Goal: Transaction & Acquisition: Purchase product/service

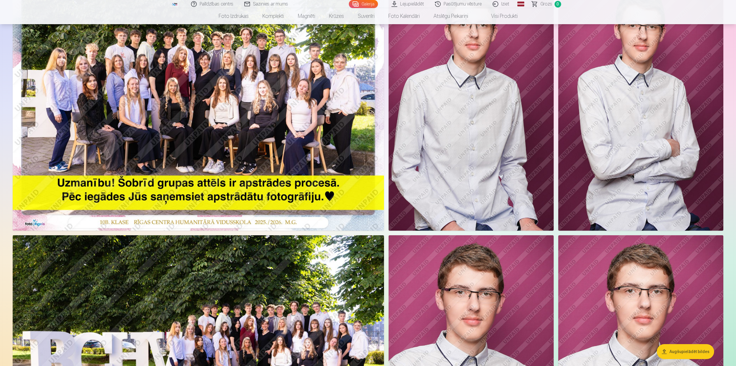
scroll to position [202, 0]
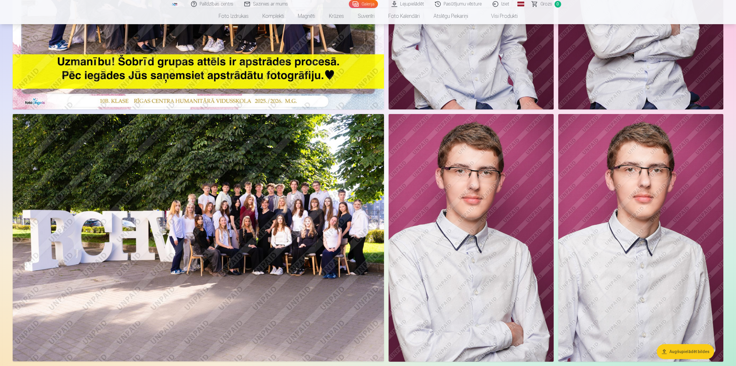
click at [318, 216] on img at bounding box center [198, 238] width 371 height 248
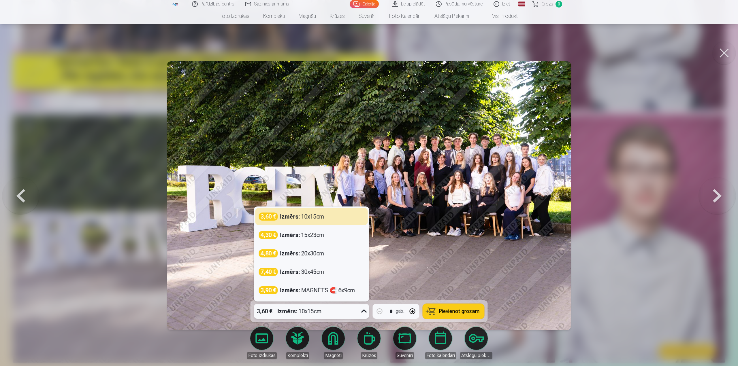
click at [318, 272] on div "Izmērs : 10x15cm" at bounding box center [299, 311] width 44 height 15
click at [319, 254] on div "Izmērs : 20x30cm" at bounding box center [302, 254] width 44 height 8
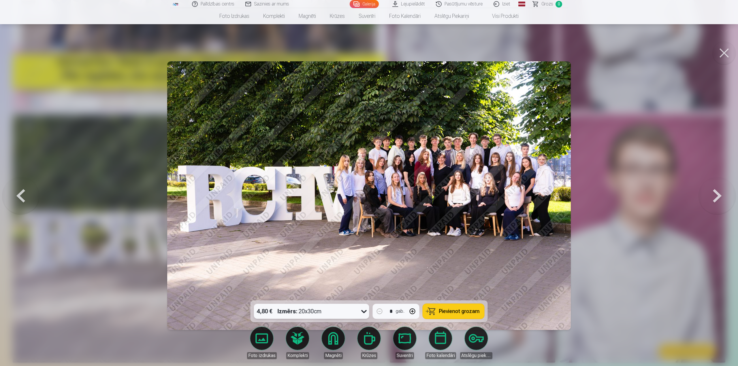
click at [370, 272] on span "Pievienot grozam" at bounding box center [459, 311] width 41 height 5
click at [370, 54] on button at bounding box center [723, 52] width 23 height 23
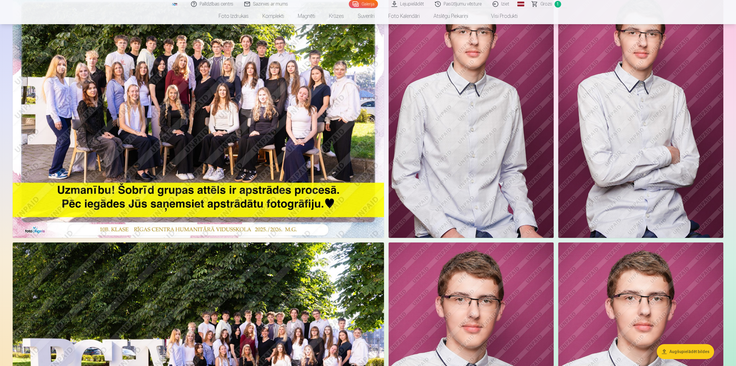
scroll to position [58, 0]
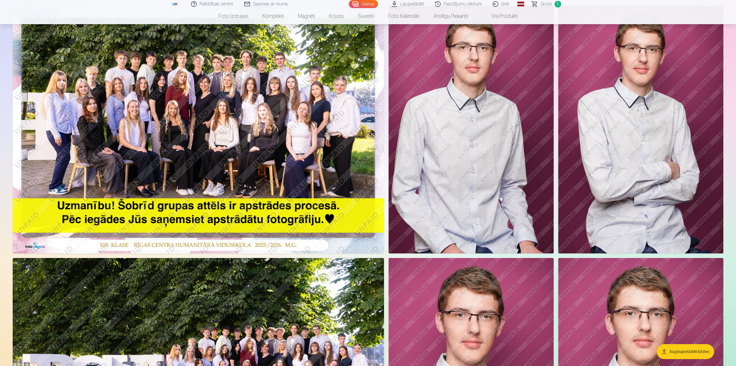
click at [248, 107] on img at bounding box center [198, 130] width 371 height 248
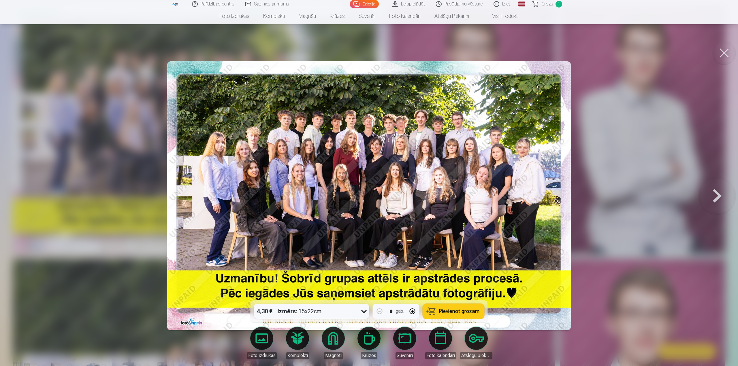
click at [312, 272] on div "Izmērs : 15x22cm" at bounding box center [299, 311] width 44 height 15
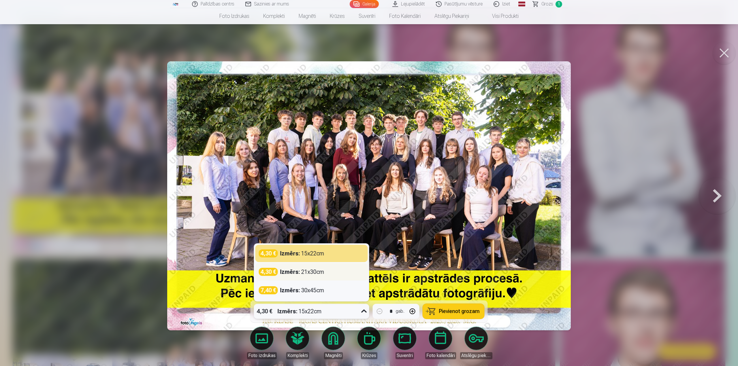
click at [316, 272] on div "Izmērs : 21x30cm" at bounding box center [302, 272] width 44 height 8
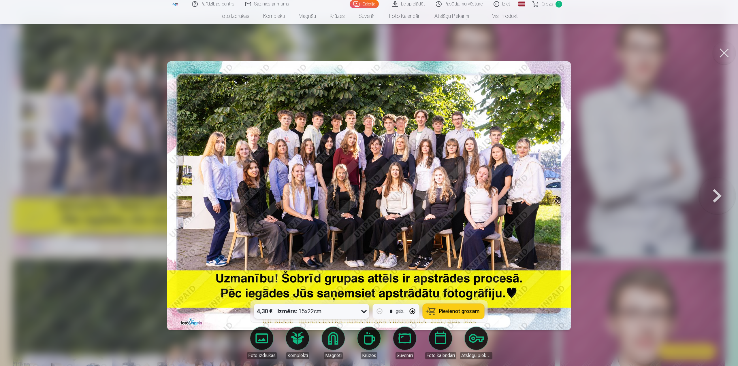
click at [321, 272] on div "Izmērs : 15x22cm" at bounding box center [299, 311] width 44 height 15
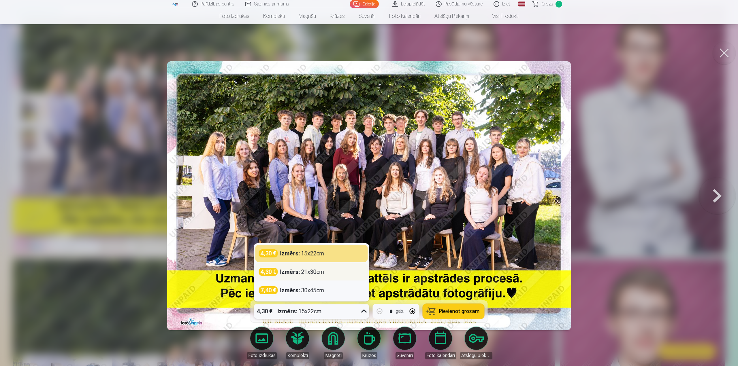
click at [307, 272] on div "4,30 € Izmērs : 21x30cm" at bounding box center [311, 271] width 112 height 17
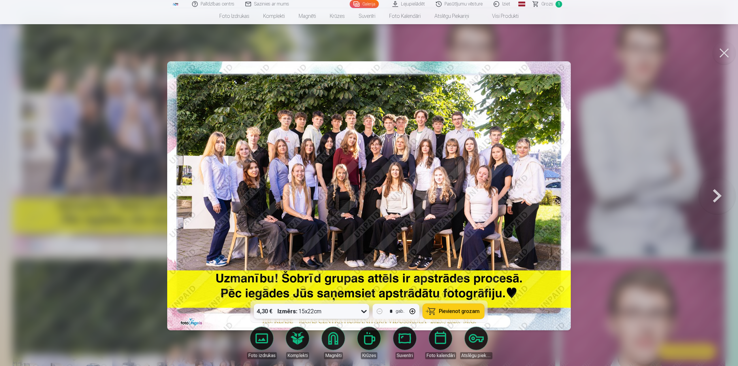
click at [305, 272] on div "Izmērs : 15x22cm" at bounding box center [299, 311] width 44 height 15
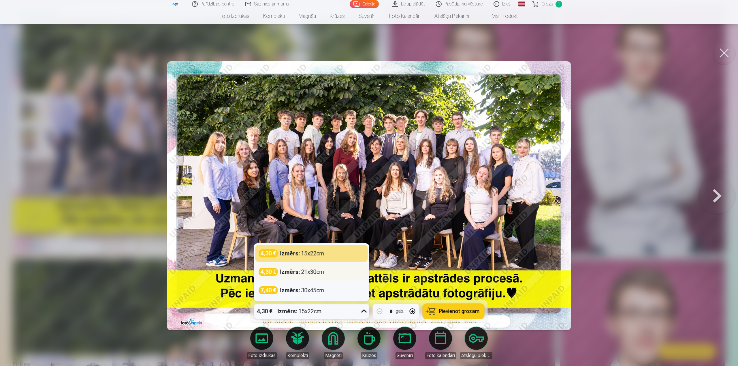
click at [263, 272] on div "4,30 €" at bounding box center [268, 272] width 19 height 8
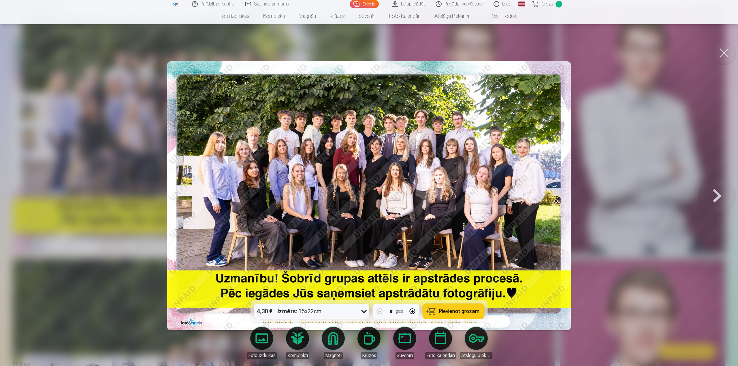
click at [370, 272] on span "Pievienot grozam" at bounding box center [459, 311] width 41 height 5
click at [370, 52] on button at bounding box center [723, 52] width 23 height 23
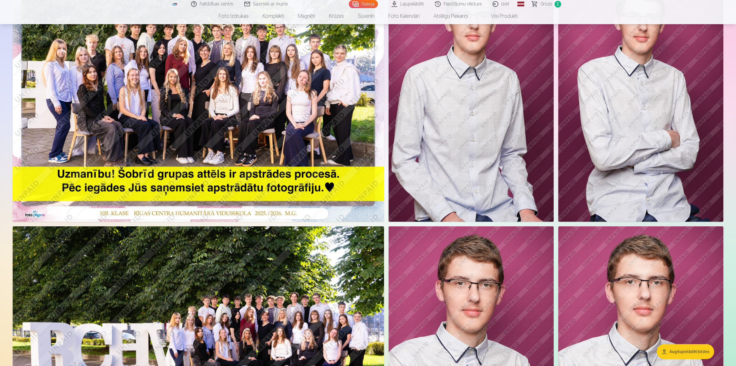
scroll to position [115, 0]
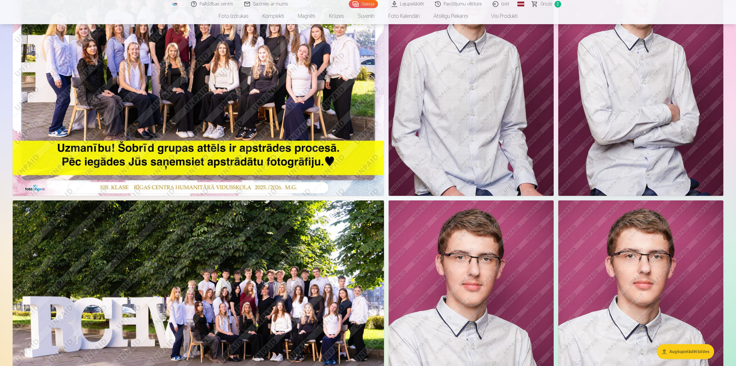
click at [271, 272] on img at bounding box center [198, 325] width 371 height 248
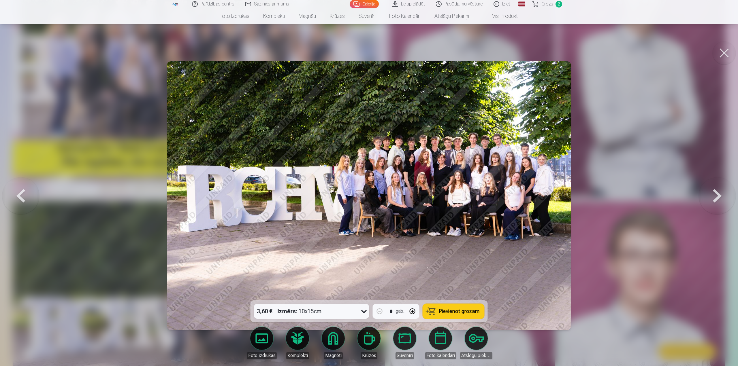
click at [317, 272] on div "Izmērs : 10x15cm" at bounding box center [299, 311] width 44 height 15
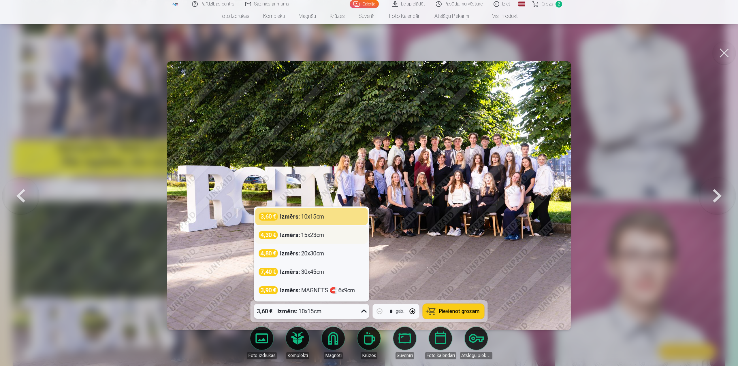
click at [325, 234] on div "4,30 € Izmērs : 15x23cm" at bounding box center [311, 235] width 105 height 8
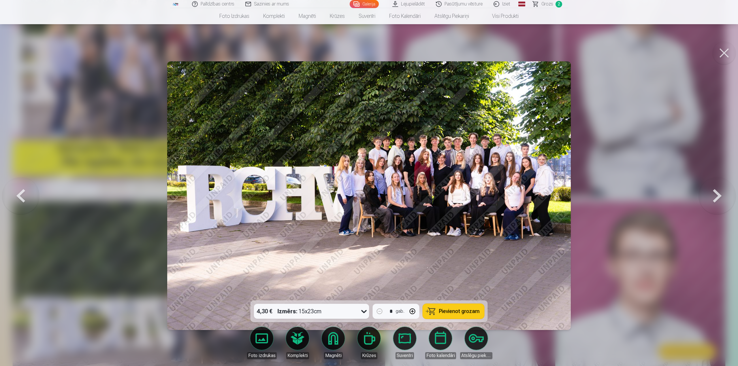
click at [370, 50] on button at bounding box center [723, 52] width 23 height 23
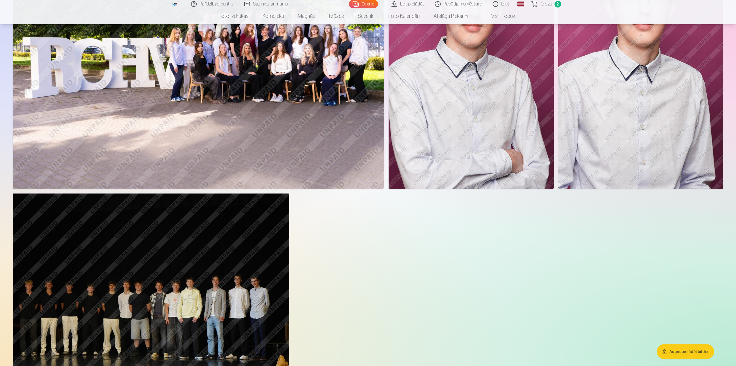
click at [167, 263] on img at bounding box center [151, 286] width 277 height 184
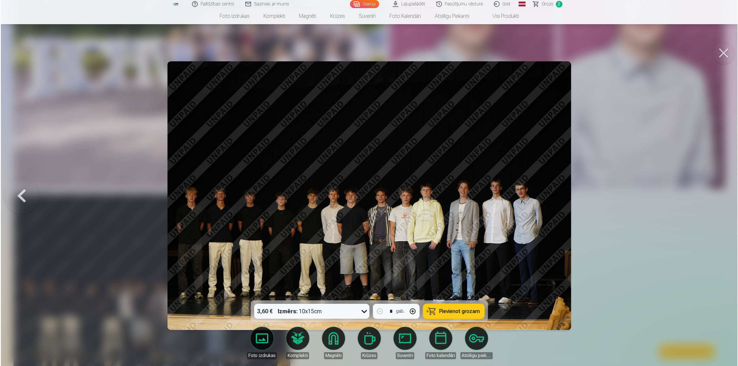
scroll to position [375, 0]
click at [327, 272] on div "3,60 € Izmērs : 10x15cm" at bounding box center [306, 311] width 104 height 15
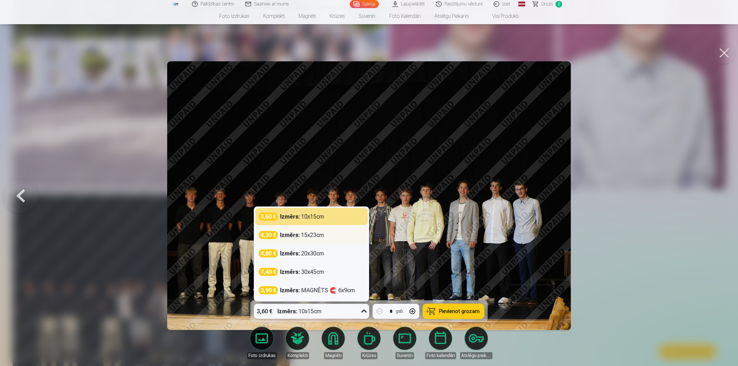
click at [326, 234] on div "4,30 € Izmērs : 15x23cm" at bounding box center [311, 235] width 105 height 8
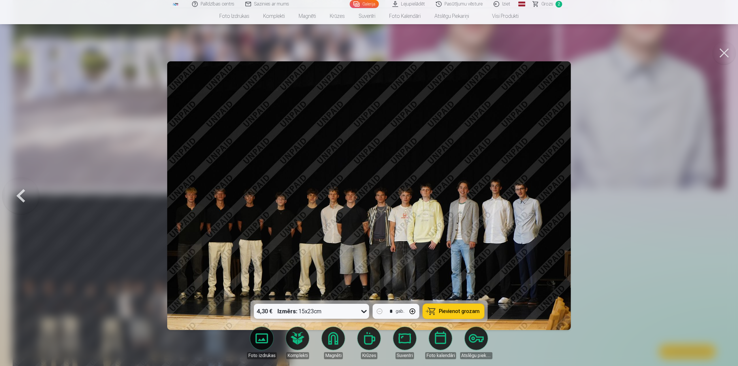
click at [313, 272] on div "Izmērs : 15x23cm" at bounding box center [299, 311] width 44 height 15
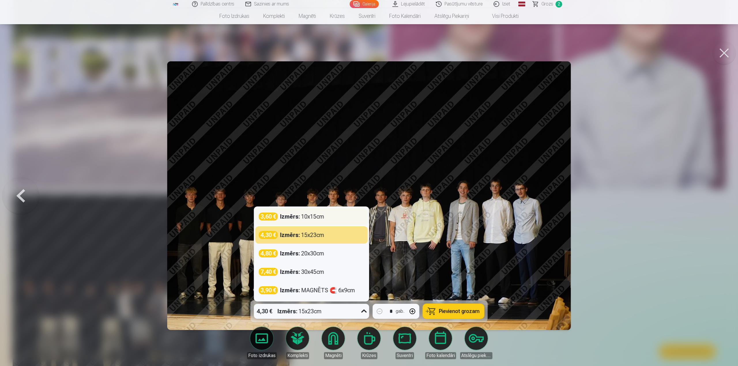
click at [308, 218] on div "Izmērs : 10x15cm" at bounding box center [302, 217] width 44 height 8
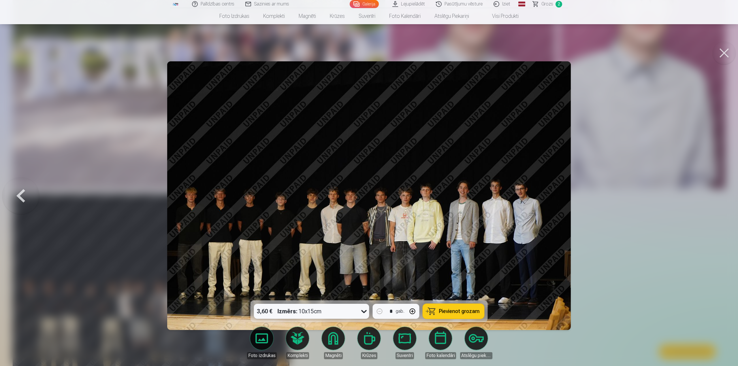
click at [333, 272] on div "3,60 € Izmērs : 10x15cm" at bounding box center [306, 311] width 104 height 15
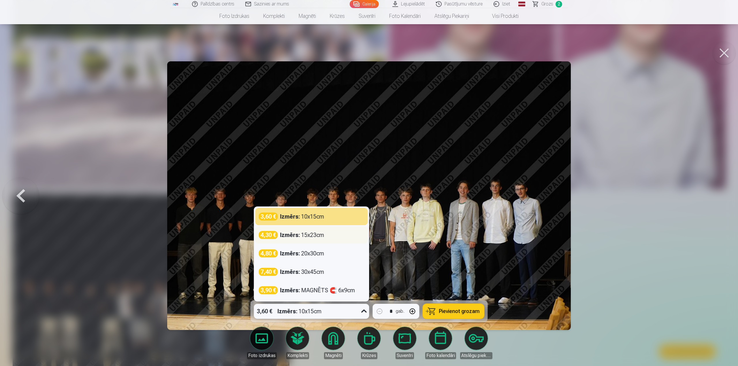
click at [305, 236] on div "Izmērs : 15x23cm" at bounding box center [302, 235] width 44 height 8
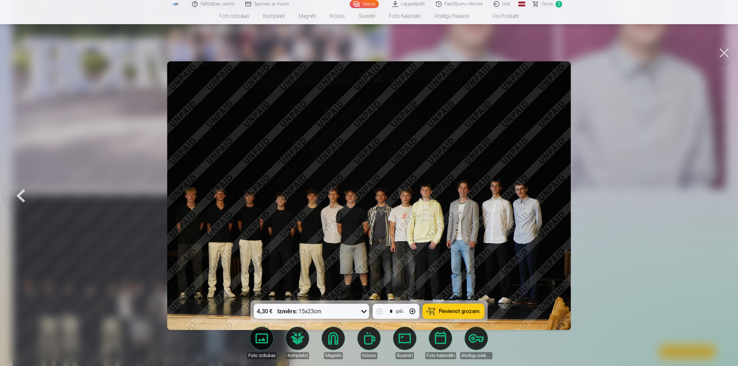
click at [370, 272] on span "Pievienot grozam" at bounding box center [459, 311] width 41 height 5
click at [370, 54] on button at bounding box center [723, 52] width 23 height 23
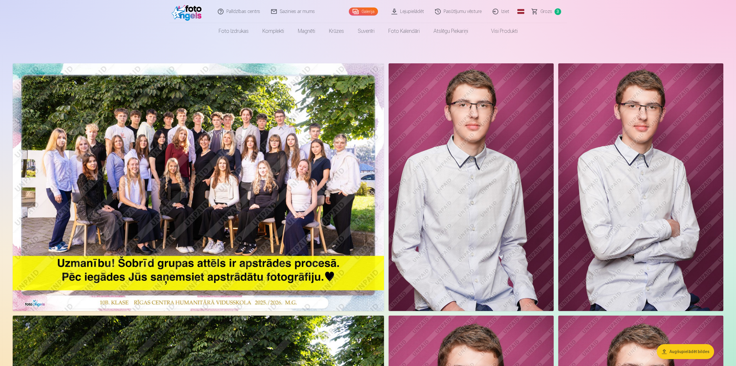
click at [370, 122] on img at bounding box center [471, 187] width 165 height 248
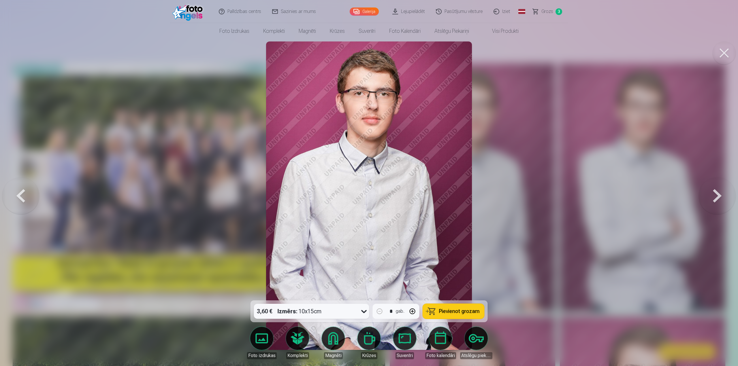
click at [370, 272] on span "Pievienot grozam" at bounding box center [459, 311] width 41 height 5
click at [370, 12] on span "Grozs" at bounding box center [547, 11] width 12 height 7
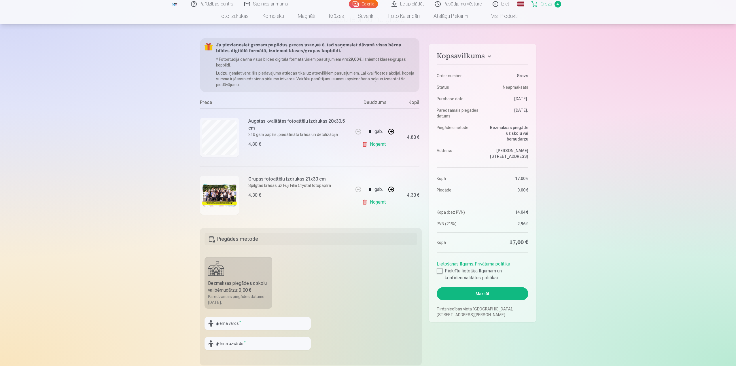
scroll to position [29, 0]
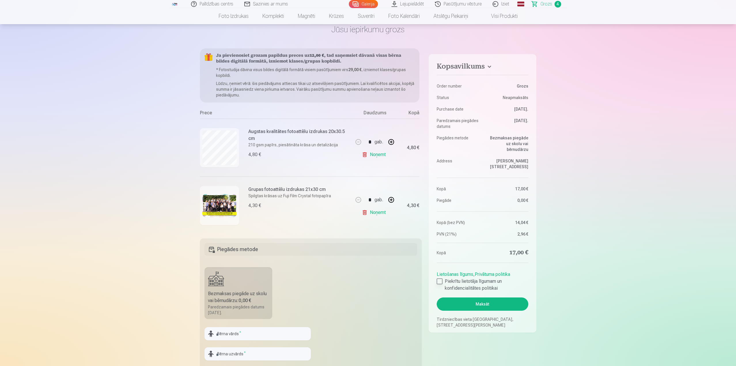
click at [370, 272] on div at bounding box center [440, 282] width 6 height 6
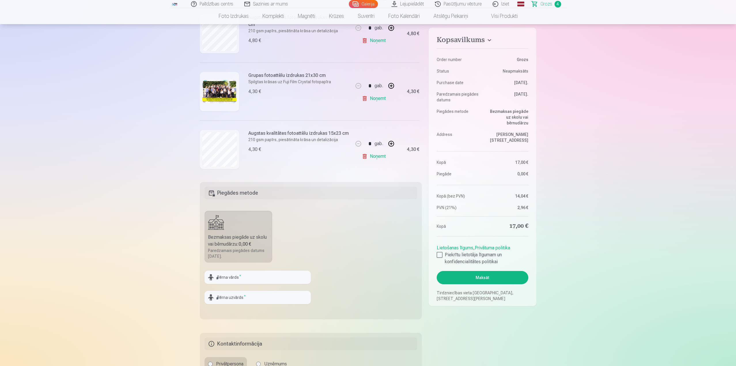
scroll to position [86, 0]
click at [241, 272] on input "text" at bounding box center [258, 276] width 106 height 13
click at [241, 272] on input "**********" at bounding box center [258, 276] width 106 height 13
type input "**********"
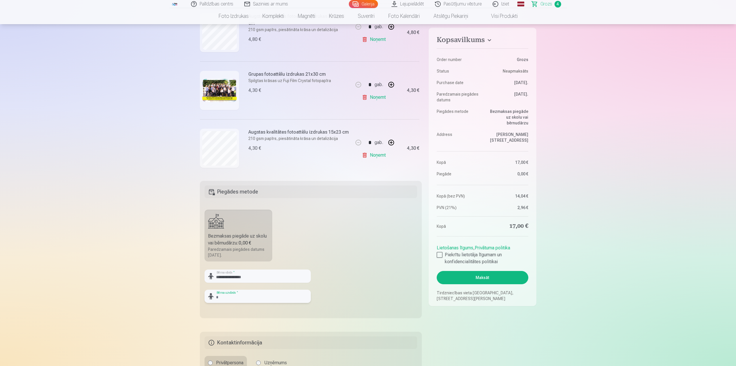
click at [238, 272] on input "text" at bounding box center [258, 296] width 106 height 13
paste input "*********"
type input "*********"
click at [237, 272] on input "**********" at bounding box center [258, 276] width 106 height 13
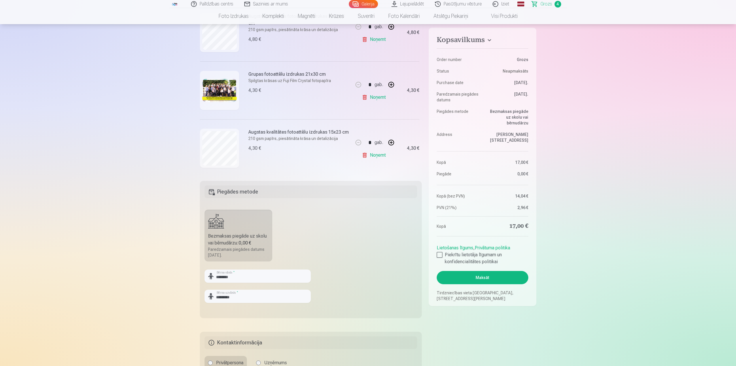
drag, startPoint x: 236, startPoint y: 278, endPoint x: 246, endPoint y: 278, distance: 9.8
click at [237, 272] on input "*******" at bounding box center [258, 276] width 106 height 13
type input "*******"
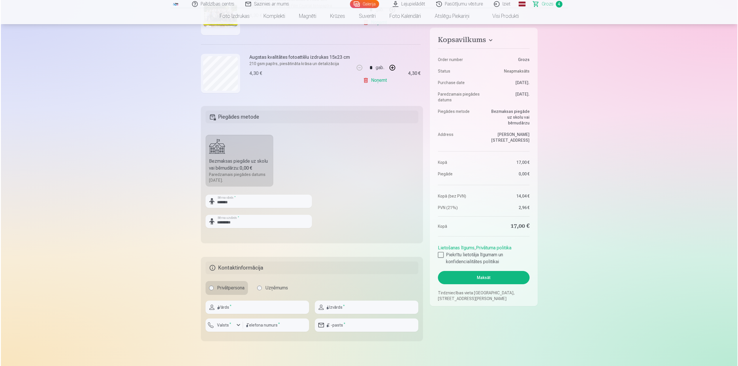
scroll to position [173, 0]
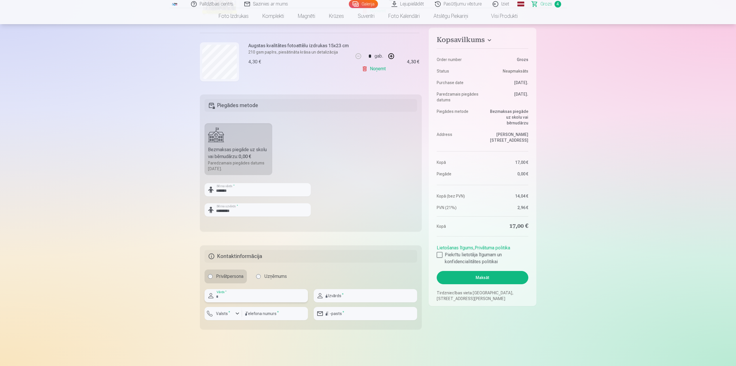
click at [237, 272] on input "text" at bounding box center [256, 295] width 103 height 13
type input "*********"
click at [347, 272] on input "text" at bounding box center [365, 295] width 103 height 13
type input "*********"
click at [269, 272] on input "number" at bounding box center [275, 313] width 66 height 13
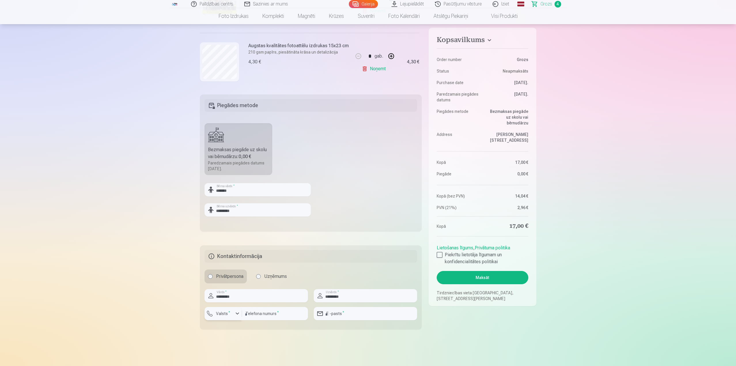
click at [224, 272] on label "Valsts *" at bounding box center [223, 314] width 19 height 6
click at [235, 272] on li "+371 Latvija" at bounding box center [245, 342] width 72 height 12
click at [258, 272] on input "number" at bounding box center [275, 313] width 66 height 13
type input "********"
click at [353, 272] on input "email" at bounding box center [365, 313] width 103 height 13
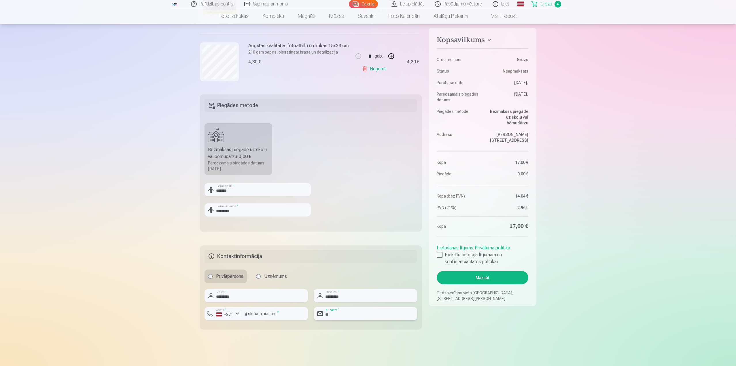
type input "*"
click at [370, 272] on main "Jūsu iepirkumu grozs Kopsavilkums Order number Grozs Status Neapmaksāts Purchas…" at bounding box center [368, 115] width 337 height 498
click at [370, 272] on button "Maksāt" at bounding box center [482, 277] width 91 height 13
type input "**********"
click at [370, 272] on fieldset "Kopsavilkums Order number Grozs Status Neapmaksāts Purchase date 12.09.2025. Pa…" at bounding box center [482, 123] width 107 height 426
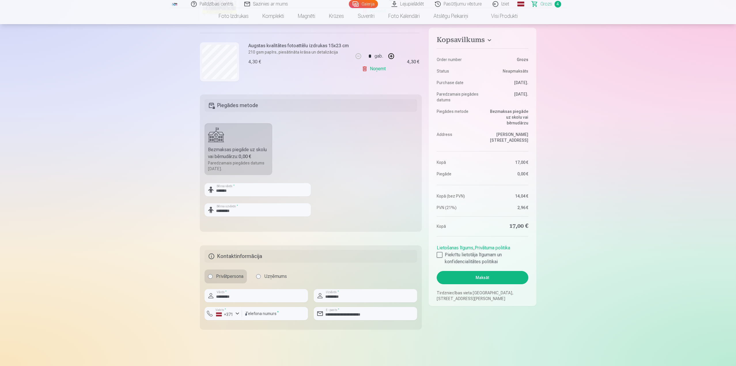
click at [370, 272] on button "Maksāt" at bounding box center [482, 277] width 91 height 13
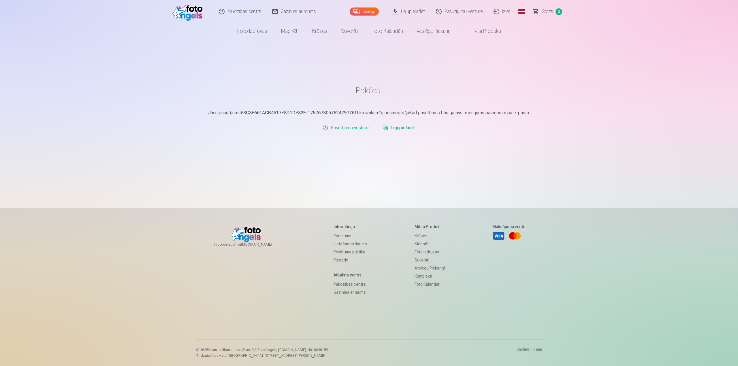
click at [362, 128] on link "Pasūtījumu vēsture" at bounding box center [345, 128] width 51 height 12
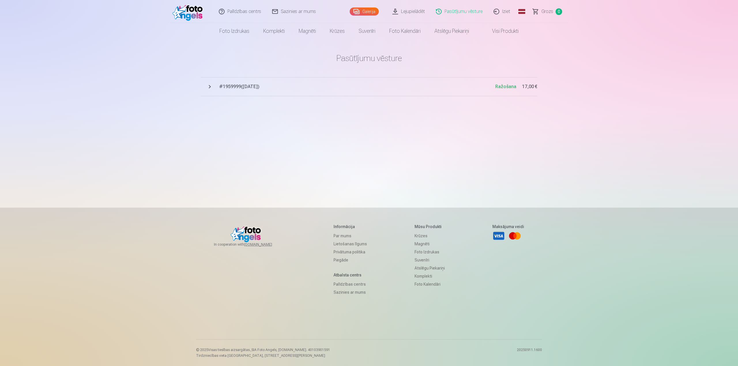
click at [235, 83] on span "# 1959999 ( [DATE] )" at bounding box center [357, 86] width 276 height 7
